Goal: Transaction & Acquisition: Purchase product/service

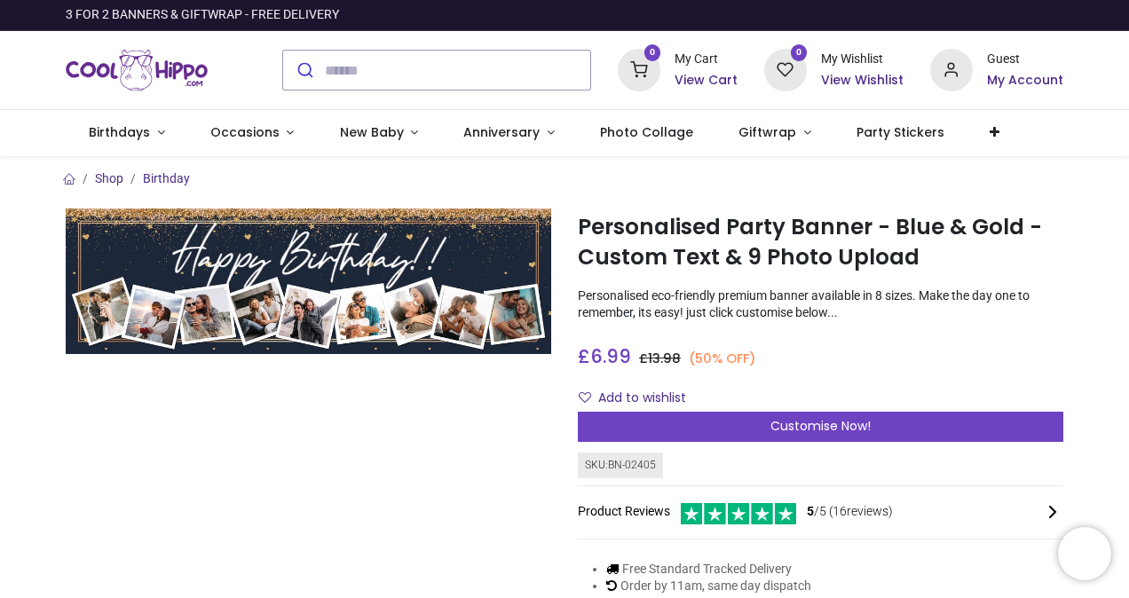
click at [962, 298] on p "Personalised eco-friendly premium banner available in 8 sizes. Make the day one…" at bounding box center [821, 305] width 486 height 35
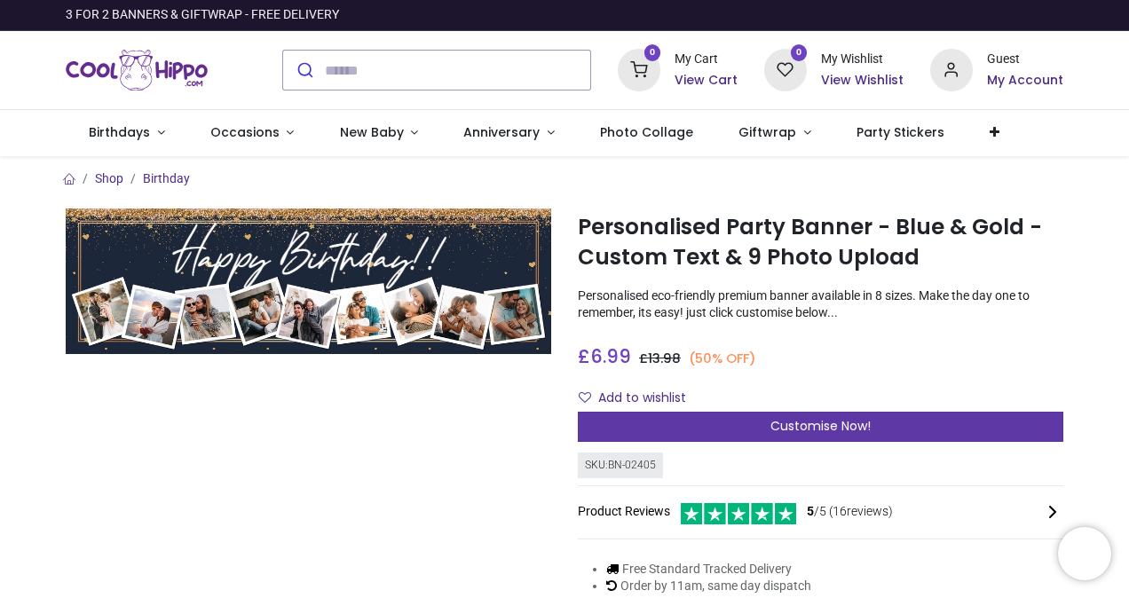
click at [820, 439] on div "Customise Now!" at bounding box center [821, 427] width 486 height 30
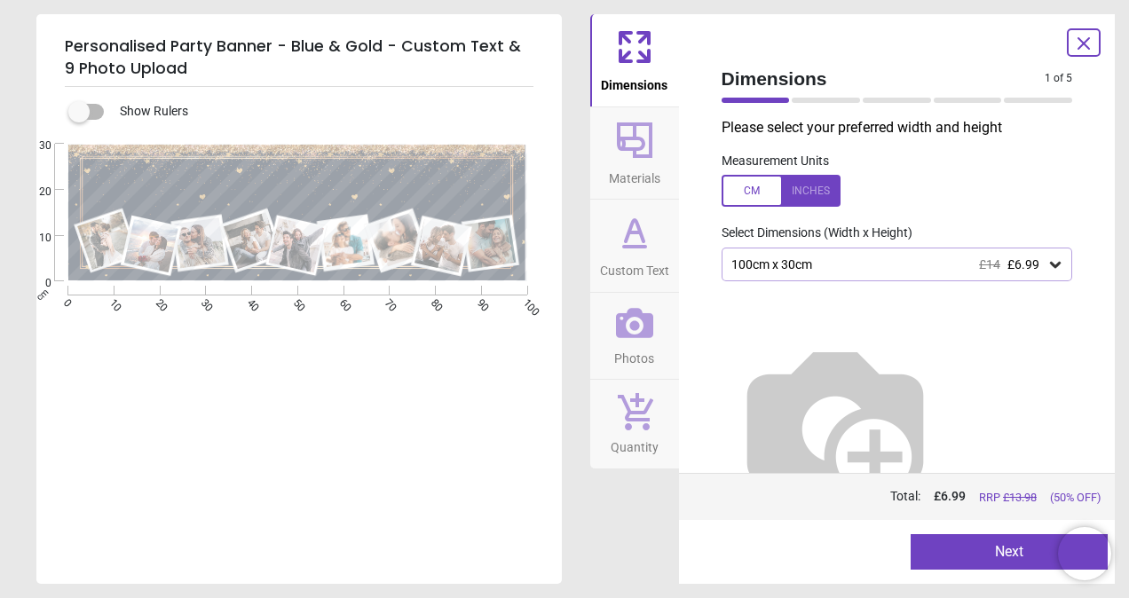
click at [961, 266] on div "100cm x 30cm £14 £6.99" at bounding box center [889, 265] width 318 height 15
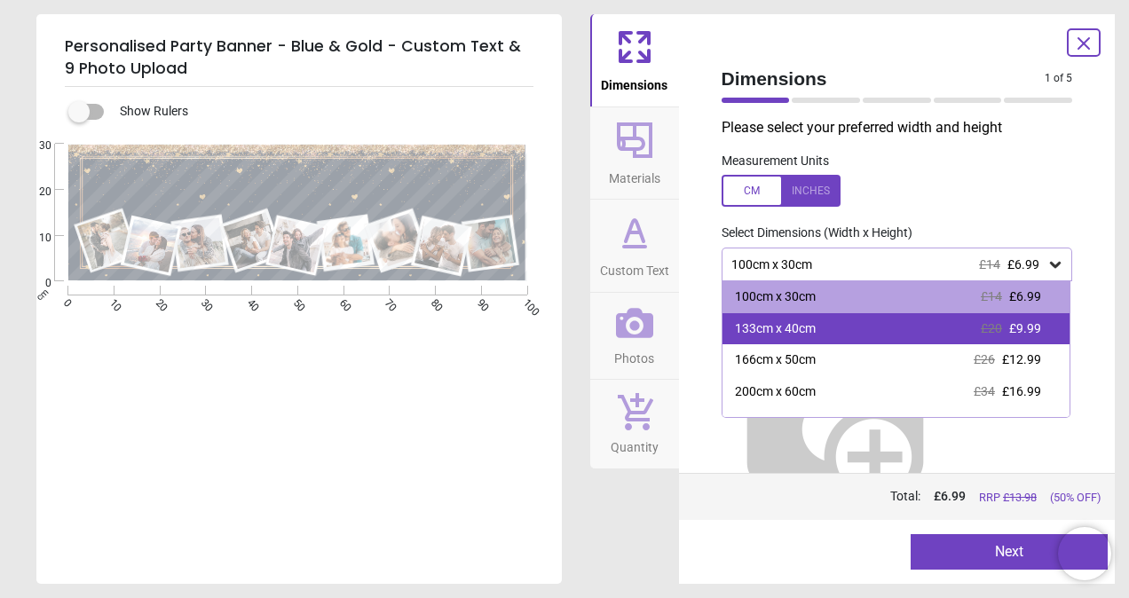
click at [1019, 332] on span "£9.99" at bounding box center [1026, 328] width 32 height 14
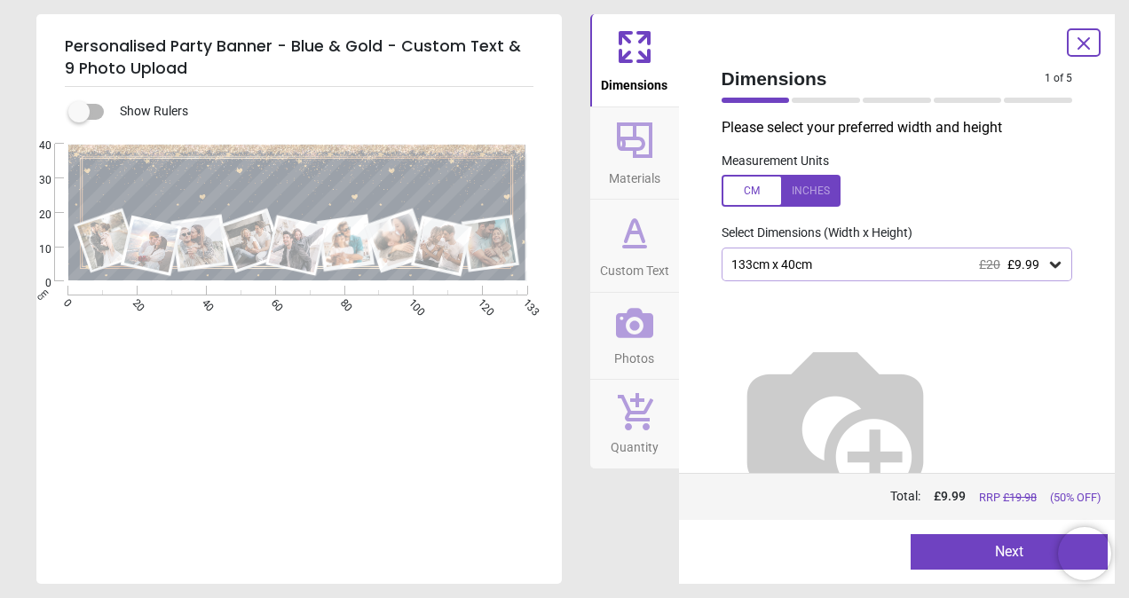
click at [635, 350] on span "Photos" at bounding box center [634, 355] width 40 height 27
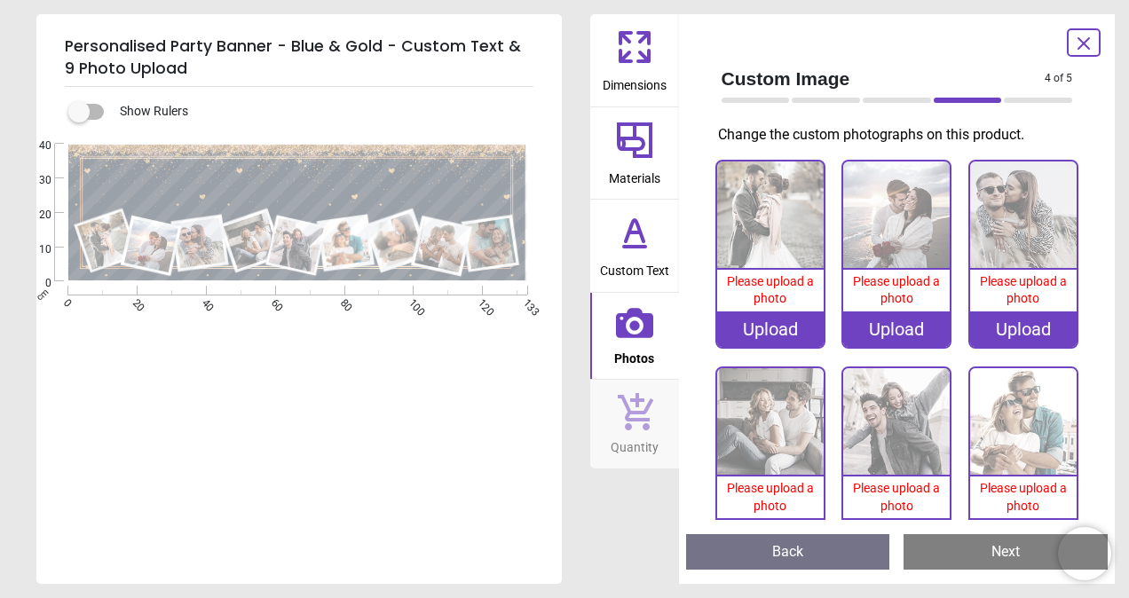
click at [638, 250] on icon at bounding box center [635, 232] width 43 height 43
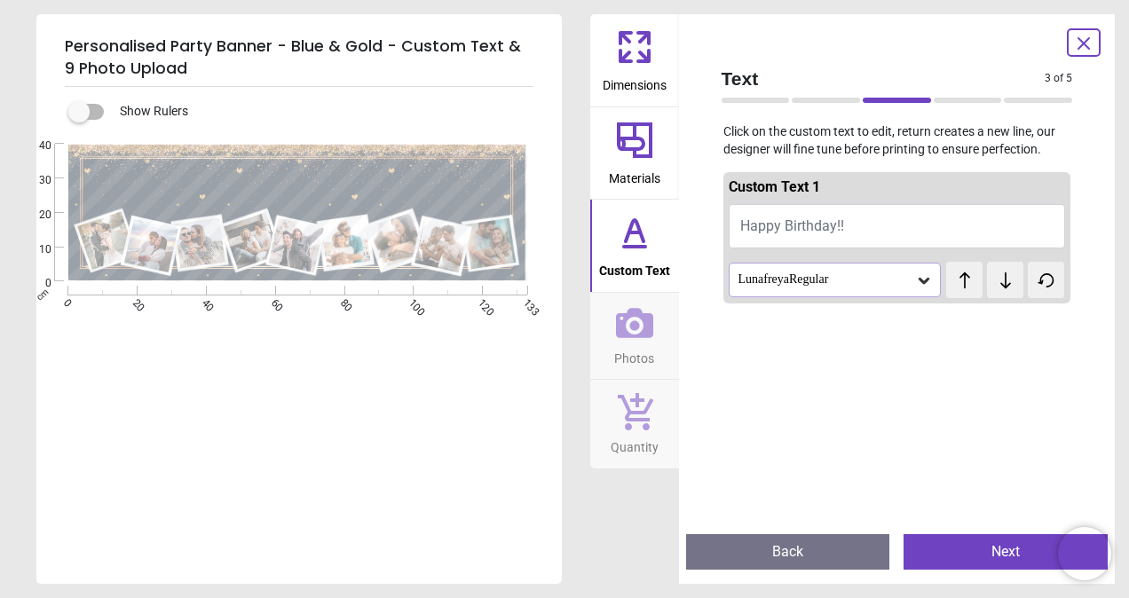
click at [640, 149] on icon at bounding box center [635, 141] width 36 height 36
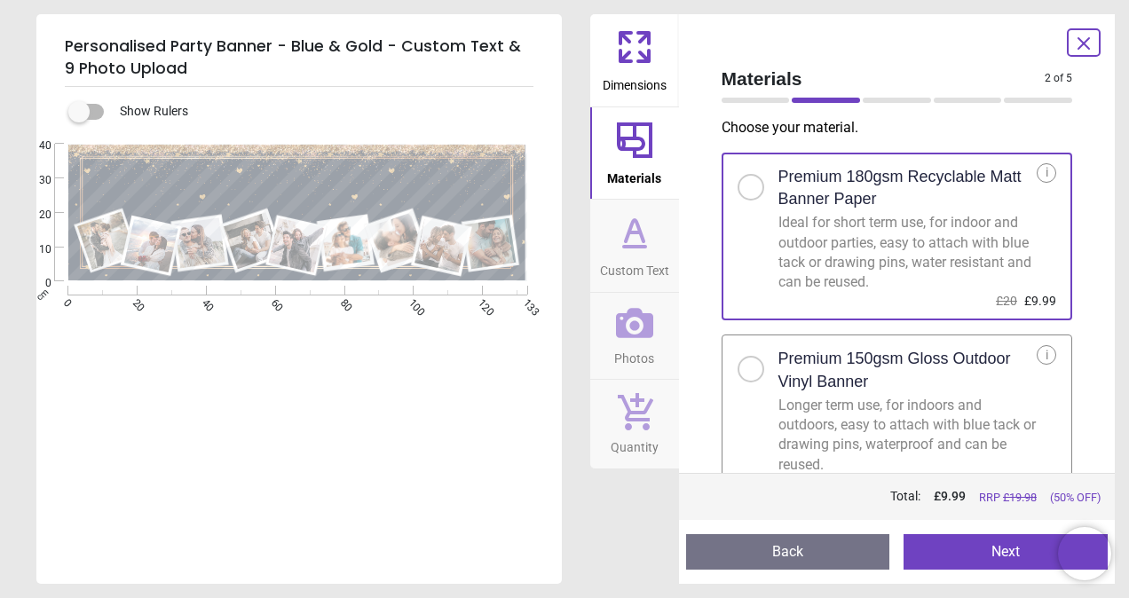
scroll to position [28, 0]
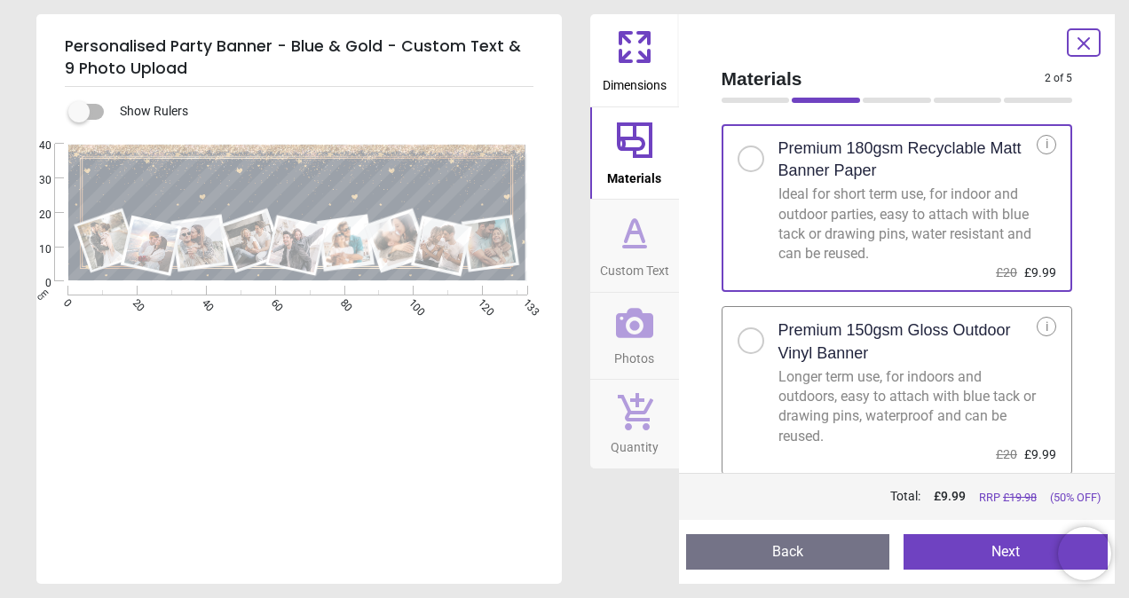
click at [742, 346] on div at bounding box center [751, 341] width 27 height 27
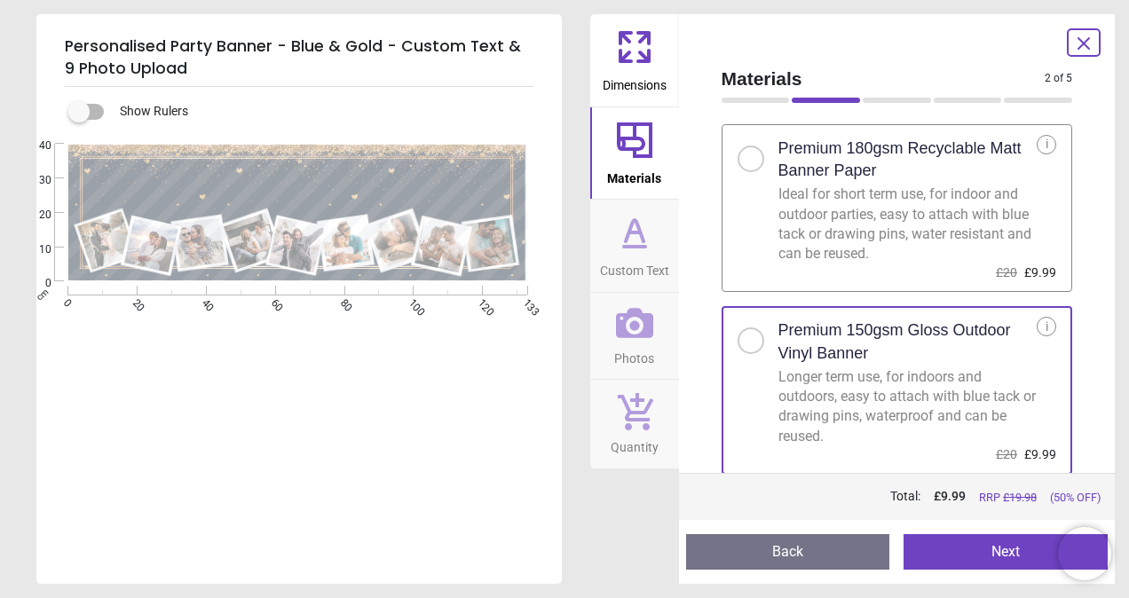
click at [920, 540] on button "Next" at bounding box center [1006, 553] width 204 height 36
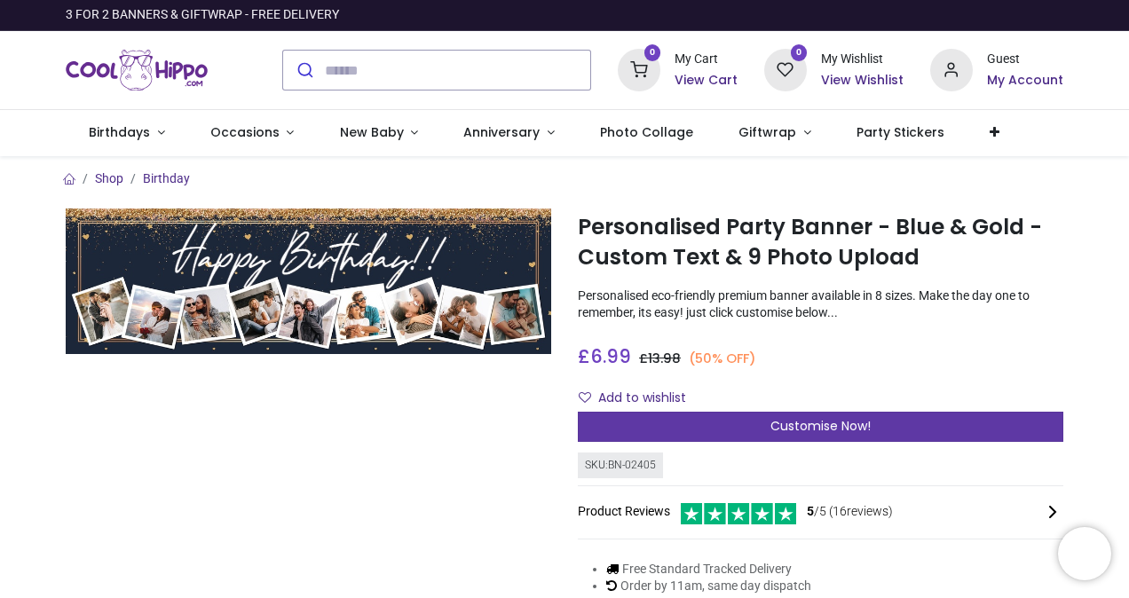
click at [738, 427] on div "Customise Now!" at bounding box center [821, 427] width 486 height 30
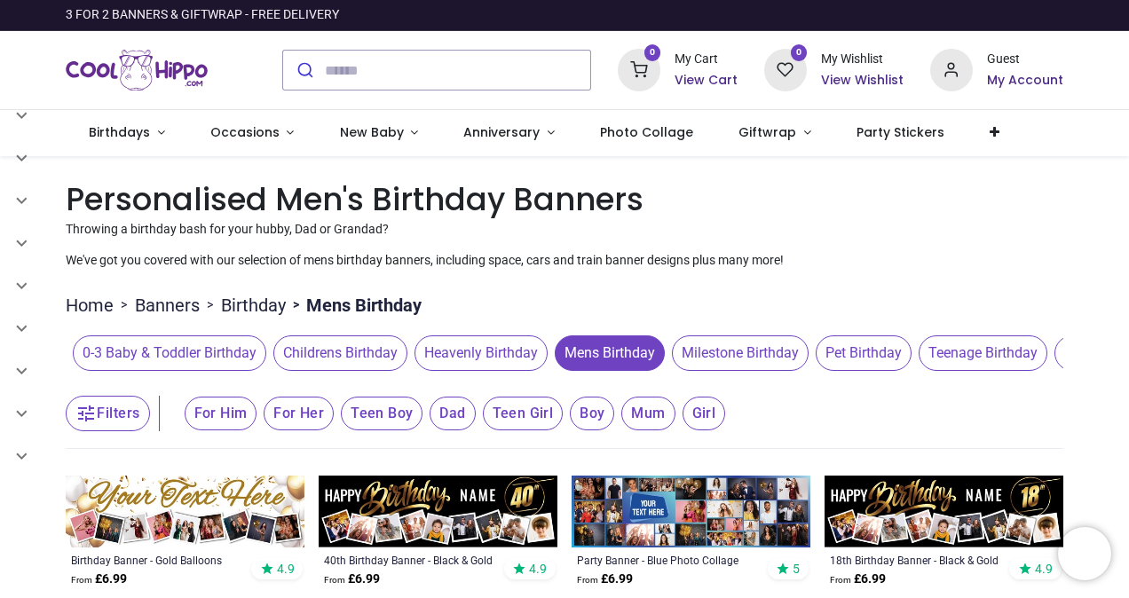
drag, startPoint x: 1125, startPoint y: 151, endPoint x: 1128, endPoint y: 162, distance: 11.8
click at [1128, 162] on div "Login • Register Birthdays Milestone Birthday 1531 products 225" at bounding box center [564, 299] width 1129 height 598
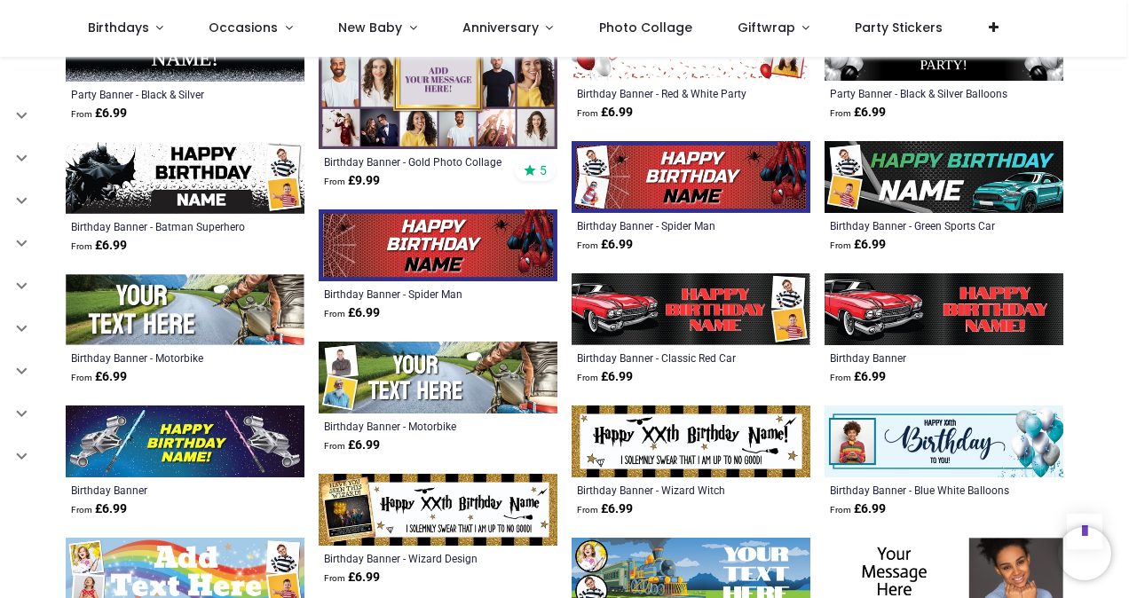
scroll to position [1735, 0]
